Goal: Task Accomplishment & Management: Use online tool/utility

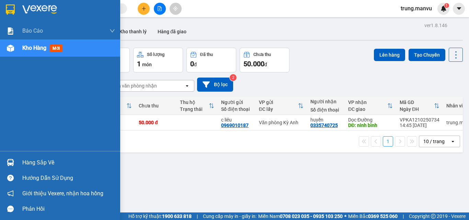
click at [12, 163] on img at bounding box center [10, 162] width 7 height 7
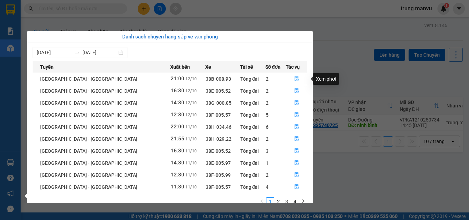
click at [296, 79] on button "button" at bounding box center [296, 78] width 21 height 11
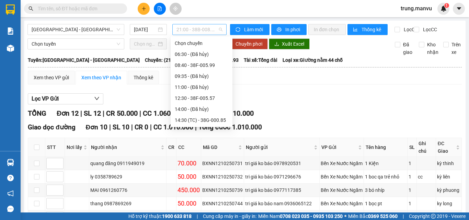
click at [216, 31] on span "21:00 - 38B-008.93" at bounding box center [199, 29] width 46 height 10
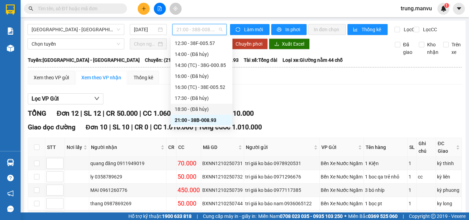
scroll to position [89, 0]
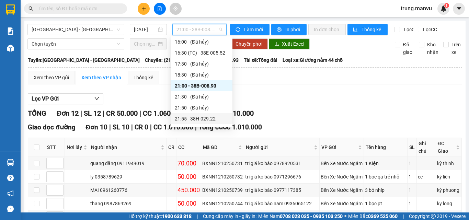
click at [206, 122] on div "21:55 - 38H-029.22" at bounding box center [202, 119] width 54 height 8
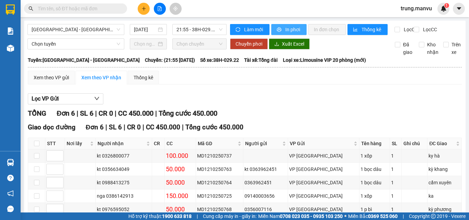
click at [281, 29] on button "In phơi" at bounding box center [288, 29] width 35 height 11
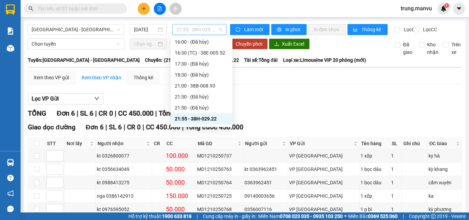
click at [214, 30] on span "21:55 - 38H-029.22" at bounding box center [199, 29] width 46 height 10
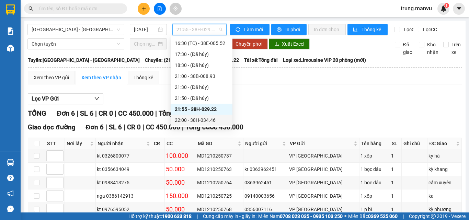
click at [212, 121] on div "22:00 - 38H-034.46" at bounding box center [202, 120] width 54 height 8
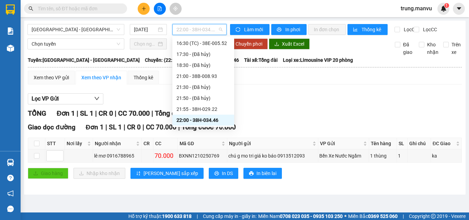
click at [223, 28] on div "22:00 - 38H-034.46" at bounding box center [199, 29] width 54 height 11
click at [213, 110] on div "21:55 - 38H-029.22" at bounding box center [203, 109] width 54 height 8
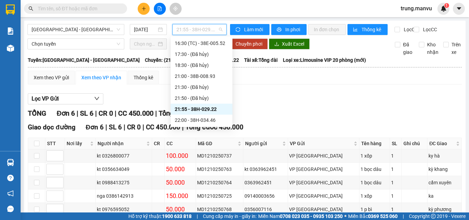
click at [219, 25] on span "21:55 - 38H-029.22" at bounding box center [199, 29] width 46 height 10
click at [217, 76] on div "21:00 - 38B-008.93" at bounding box center [202, 76] width 54 height 8
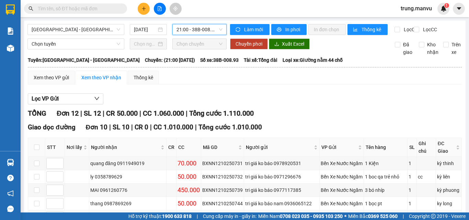
click at [214, 27] on span "21:00 - 38B-008.93" at bounding box center [199, 29] width 46 height 10
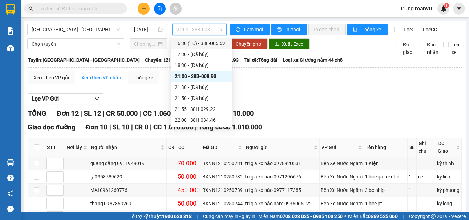
click at [216, 45] on div "16:30 (TC) - 38E-005.52" at bounding box center [202, 43] width 54 height 8
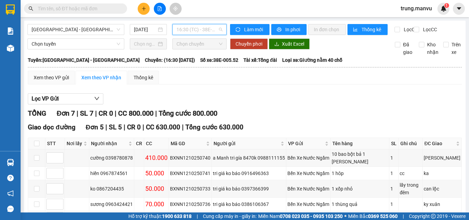
click at [217, 30] on span "16:30 (TC) - 38E-005.52" at bounding box center [199, 29] width 46 height 10
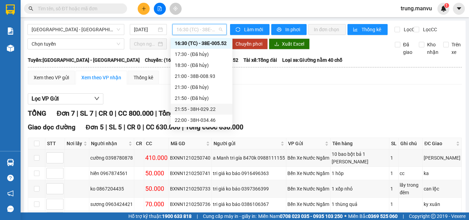
click at [209, 112] on div "21:55 - 38H-029.22" at bounding box center [202, 109] width 54 height 8
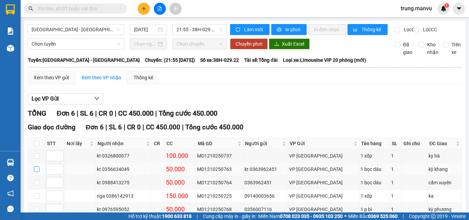
click at [36, 172] on input "checkbox" at bounding box center [36, 168] width 5 height 5
checkbox input "true"
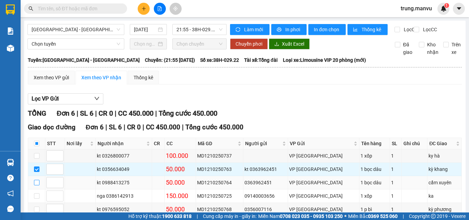
click at [38, 185] on input "checkbox" at bounding box center [36, 182] width 5 height 5
checkbox input "true"
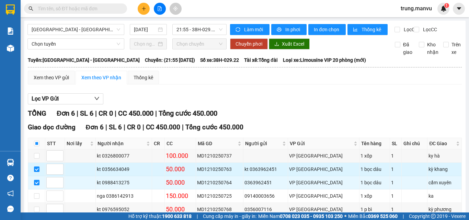
scroll to position [34, 0]
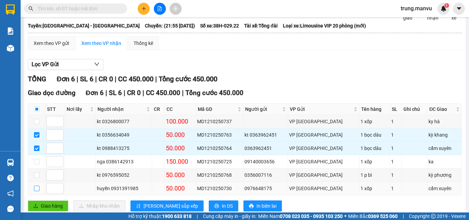
click at [35, 191] on input "checkbox" at bounding box center [36, 188] width 5 height 5
checkbox input "true"
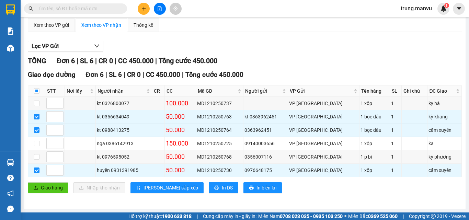
scroll to position [0, 0]
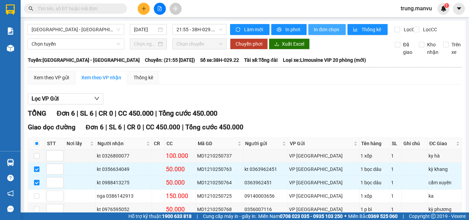
click at [324, 30] on span "In đơn chọn" at bounding box center [327, 30] width 26 height 8
click at [214, 27] on span "21:55 - 38H-029.22" at bounding box center [199, 29] width 46 height 10
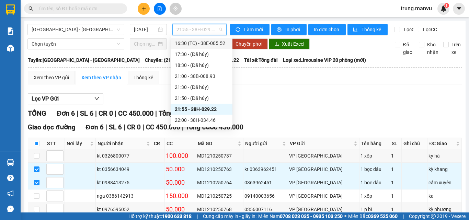
click at [214, 43] on div "16:30 (TC) - 38E-005.52" at bounding box center [202, 43] width 54 height 8
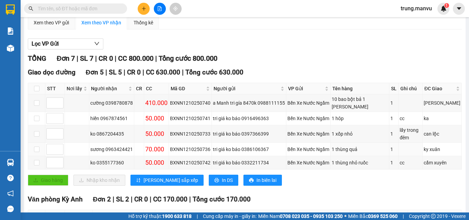
scroll to position [21, 0]
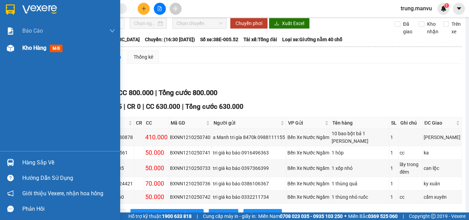
click at [57, 48] on span "mới" at bounding box center [56, 49] width 13 height 8
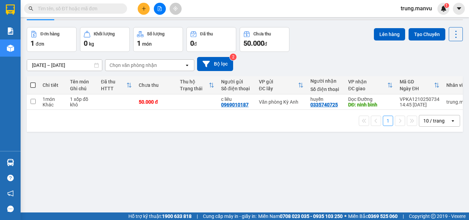
click at [97, 8] on input "text" at bounding box center [78, 9] width 81 height 8
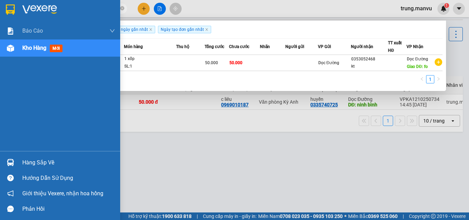
type input "297"
click at [11, 164] on img at bounding box center [10, 162] width 7 height 7
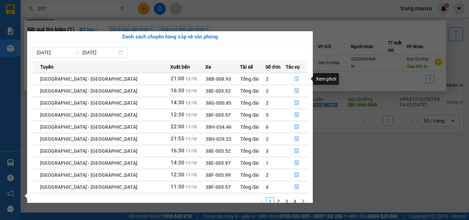
click at [297, 78] on button "button" at bounding box center [296, 78] width 21 height 11
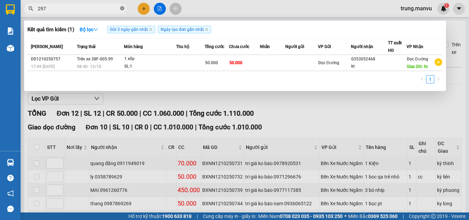
click at [121, 9] on icon "close-circle" at bounding box center [122, 8] width 4 height 4
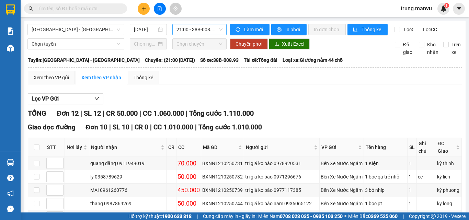
click at [214, 26] on span "21:00 - 38B-008.93" at bounding box center [199, 29] width 46 height 10
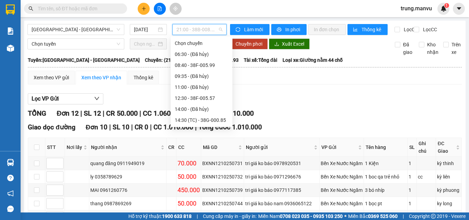
scroll to position [55, 0]
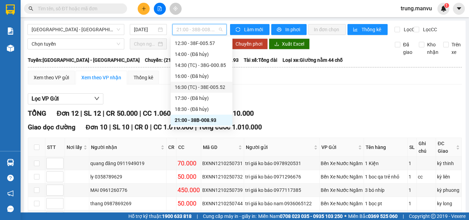
click at [217, 87] on div "16:30 (TC) - 38E-005.52" at bounding box center [202, 87] width 54 height 8
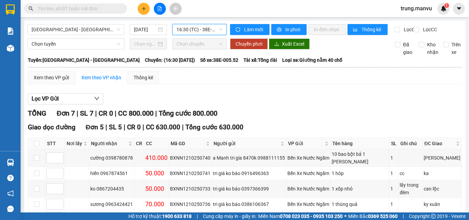
click at [93, 8] on input "text" at bounding box center [78, 9] width 81 height 8
type input "7"
type input "0"
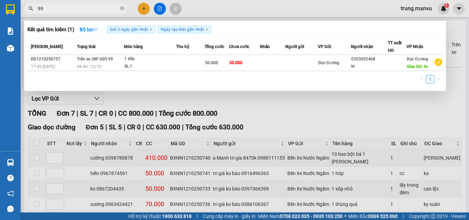
type input "997"
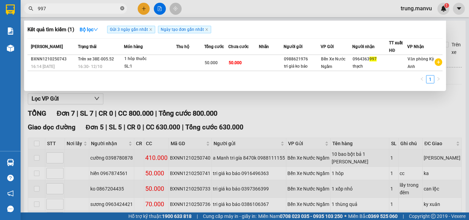
click at [120, 8] on icon "close-circle" at bounding box center [122, 8] width 4 height 4
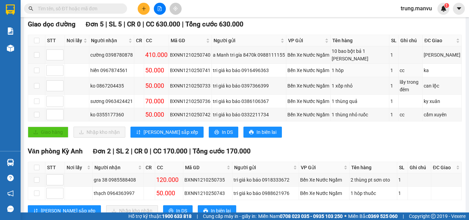
scroll to position [124, 0]
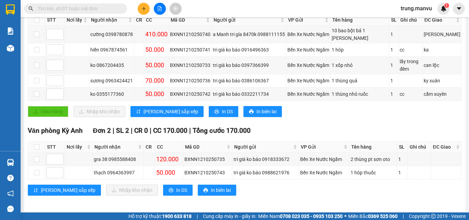
click at [111, 8] on input "text" at bounding box center [78, 9] width 81 height 8
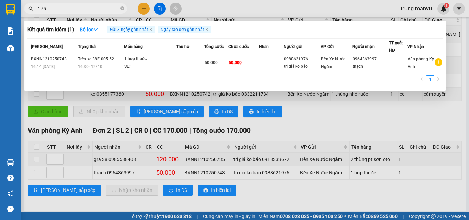
type input "1752"
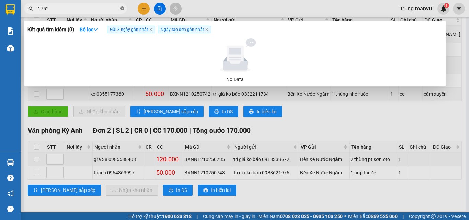
click at [121, 8] on icon "close-circle" at bounding box center [122, 8] width 4 height 4
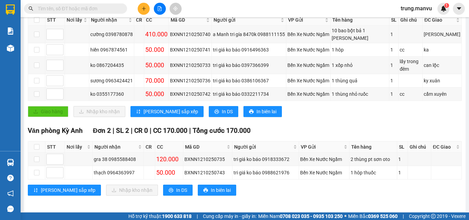
click at [116, 9] on input "text" at bounding box center [78, 9] width 81 height 8
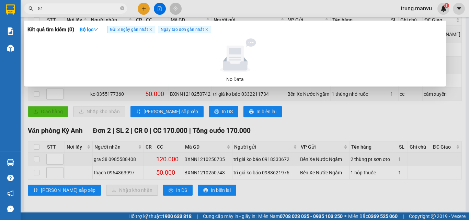
type input "511"
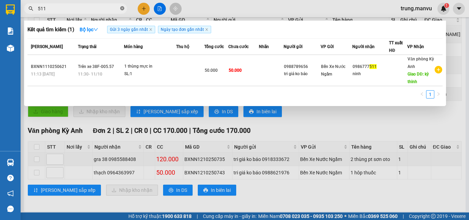
click at [121, 10] on icon "close-circle" at bounding box center [122, 8] width 4 height 4
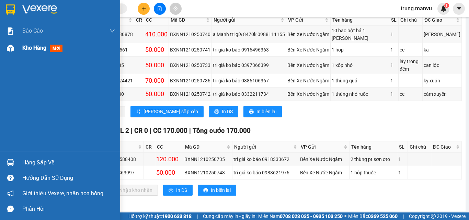
click at [60, 49] on span "mới" at bounding box center [56, 49] width 13 height 8
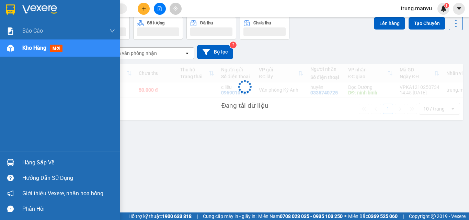
scroll to position [32, 0]
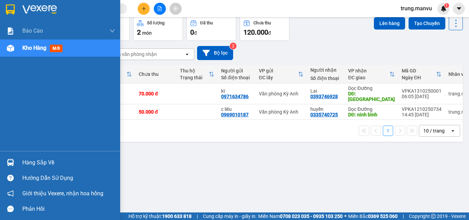
click at [12, 163] on img at bounding box center [10, 162] width 7 height 7
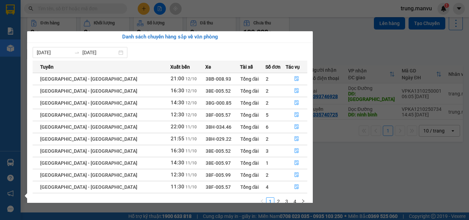
click at [353, 159] on section "Kết quả tìm kiếm ( 1 ) Bộ lọc Gửi 3 ngày gần nhất Ngày tạo đơn gần nhất Mã ĐH T…" at bounding box center [234, 110] width 469 height 220
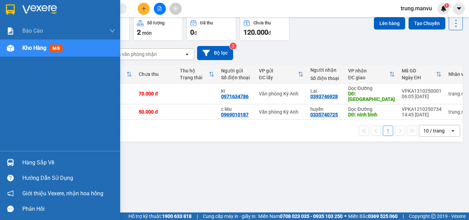
click at [11, 163] on img at bounding box center [10, 162] width 7 height 7
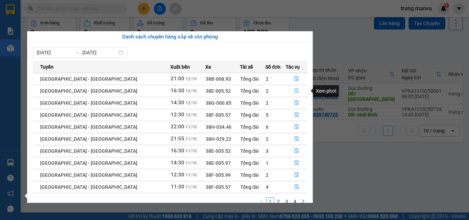
click at [294, 91] on icon "file-done" at bounding box center [296, 91] width 4 height 5
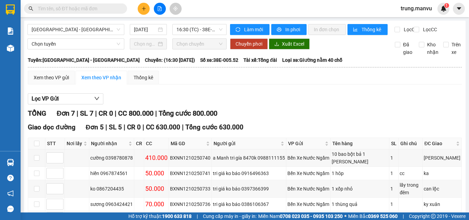
click at [85, 8] on input "text" at bounding box center [78, 9] width 81 height 8
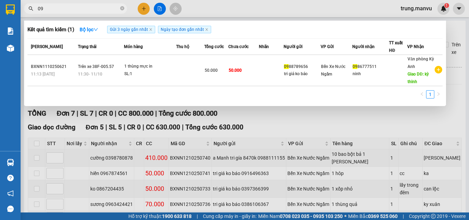
type input "099"
click at [123, 7] on icon "close-circle" at bounding box center [122, 8] width 4 height 4
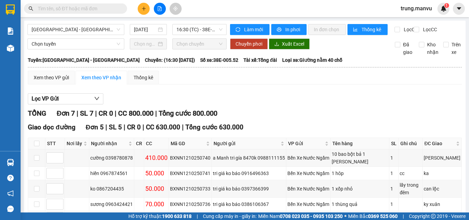
click at [109, 9] on input "text" at bounding box center [78, 9] width 81 height 8
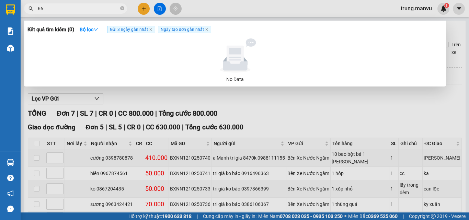
type input "6"
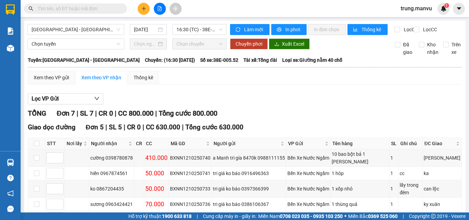
click at [98, 9] on input "text" at bounding box center [78, 9] width 81 height 8
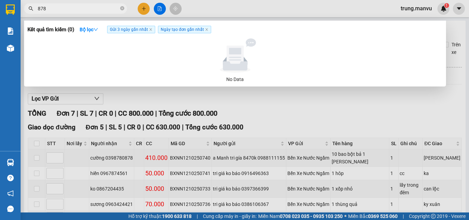
type input "8782"
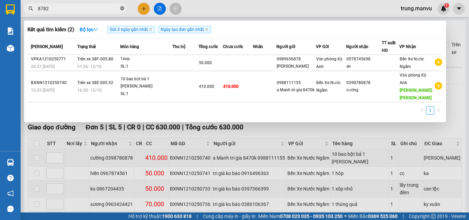
click at [122, 8] on icon "close-circle" at bounding box center [122, 8] width 4 height 4
